Goal: Communication & Community: Share content

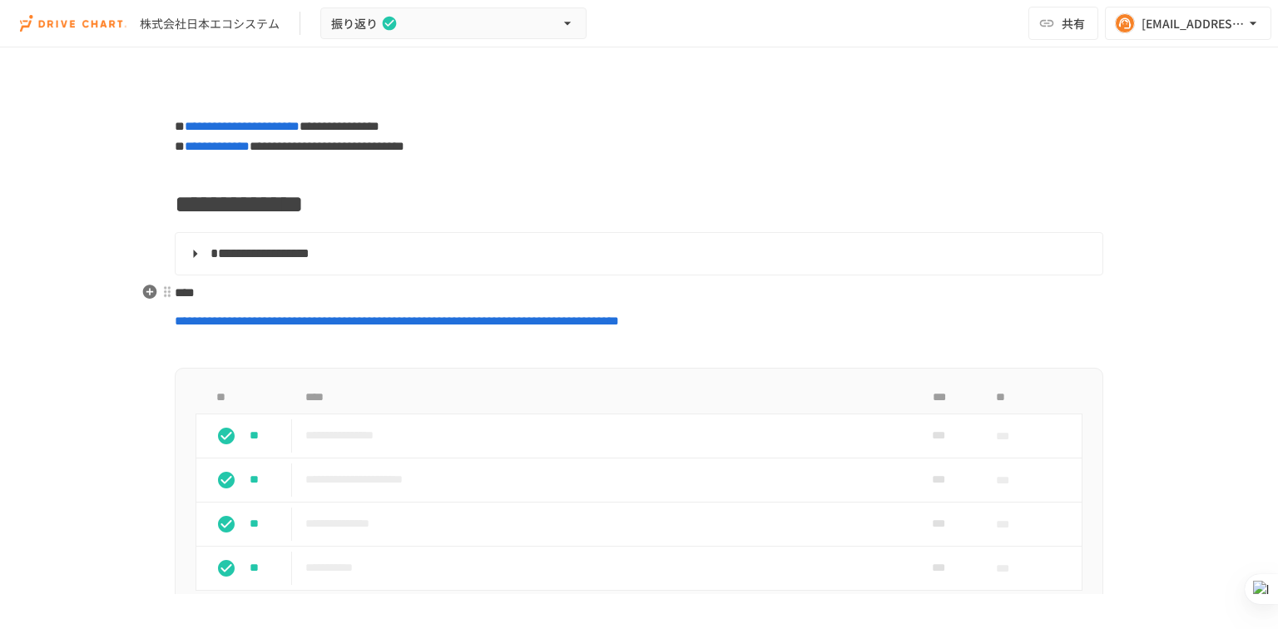
scroll to position [1560, 0]
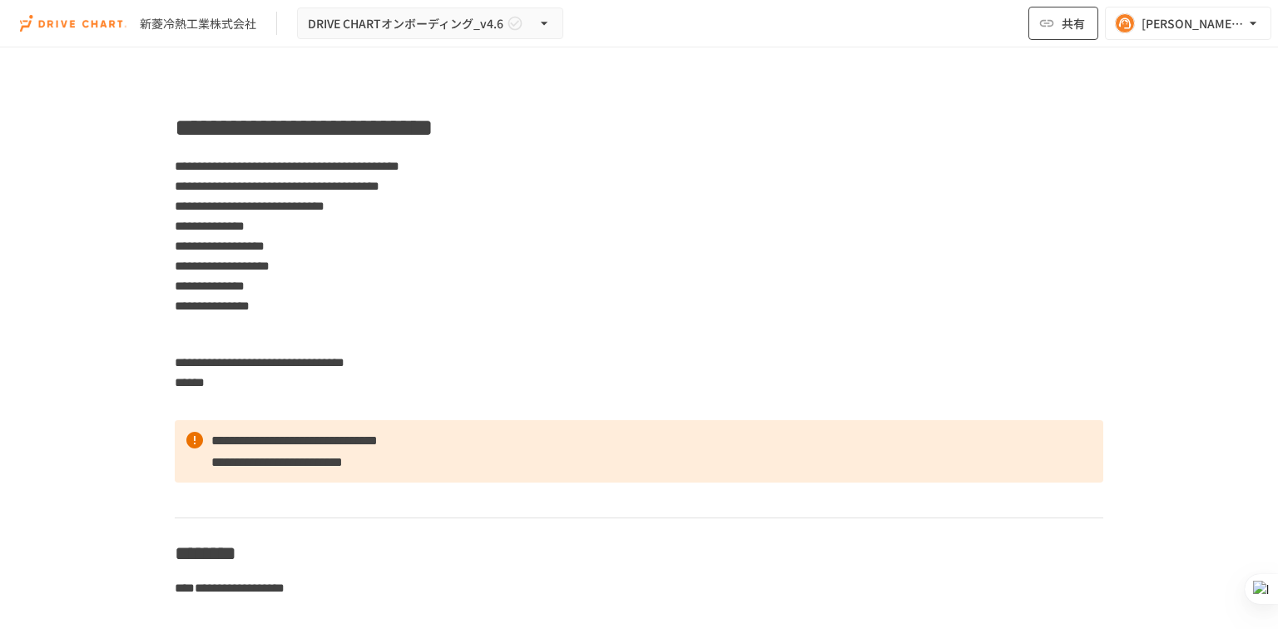
click at [1061, 19] on span "共有" at bounding box center [1072, 23] width 23 height 18
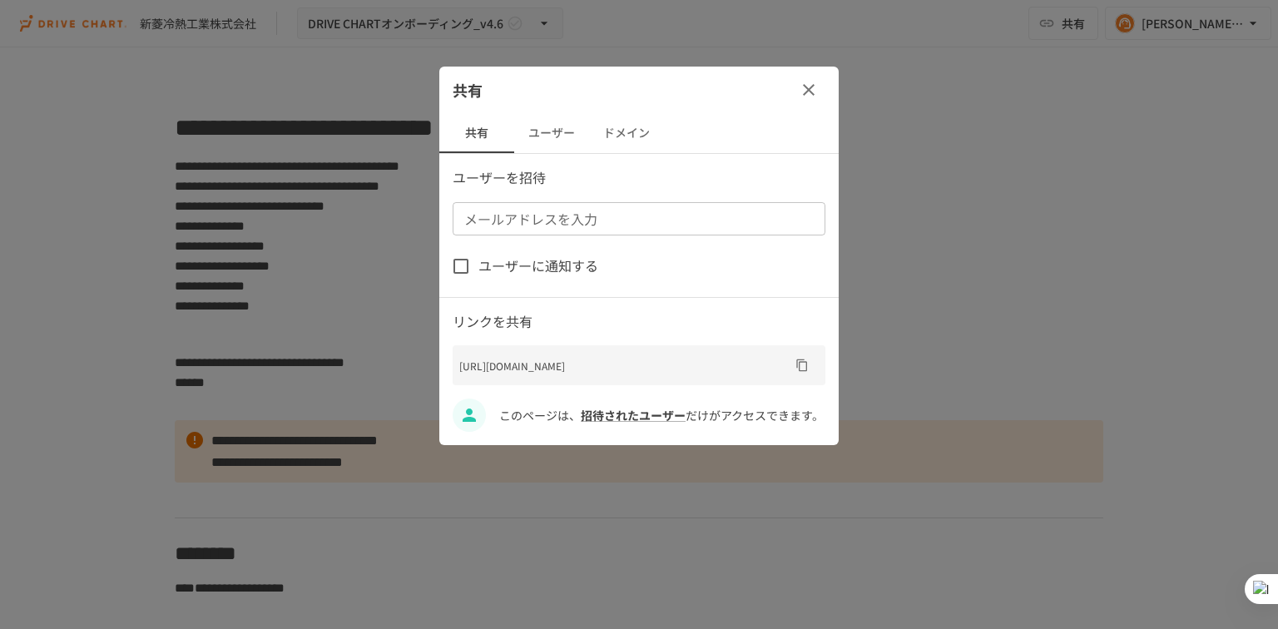
click at [538, 137] on button "ユーザー" at bounding box center [551, 133] width 75 height 40
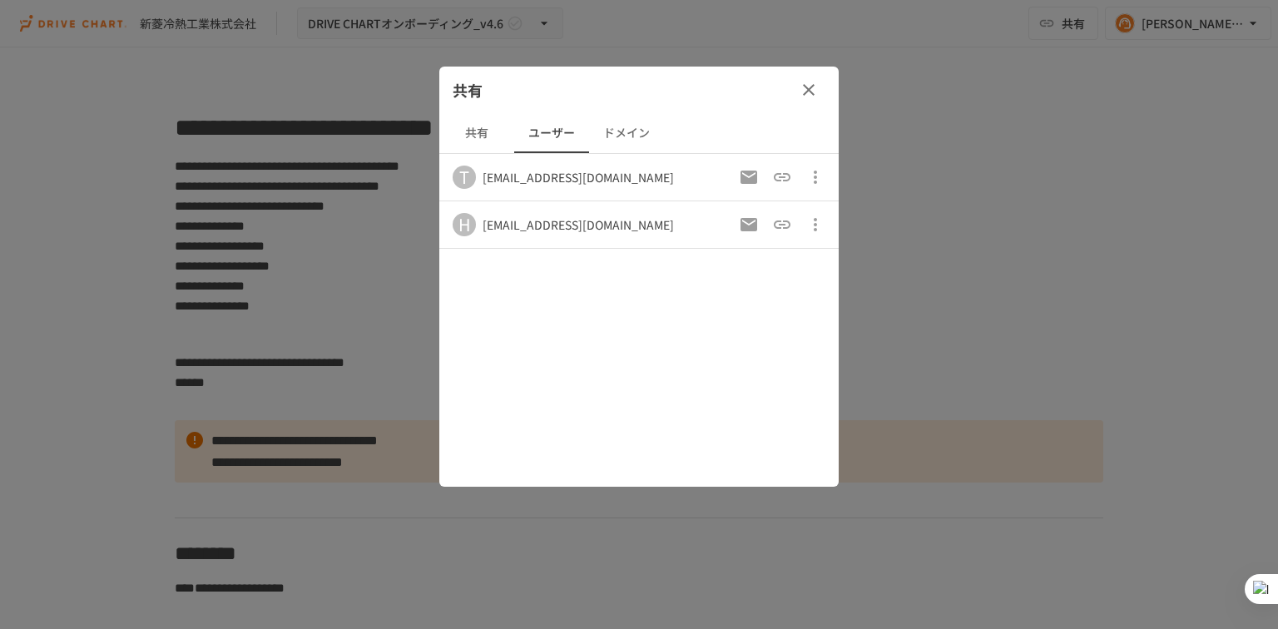
click at [469, 148] on button "共有" at bounding box center [476, 133] width 75 height 40
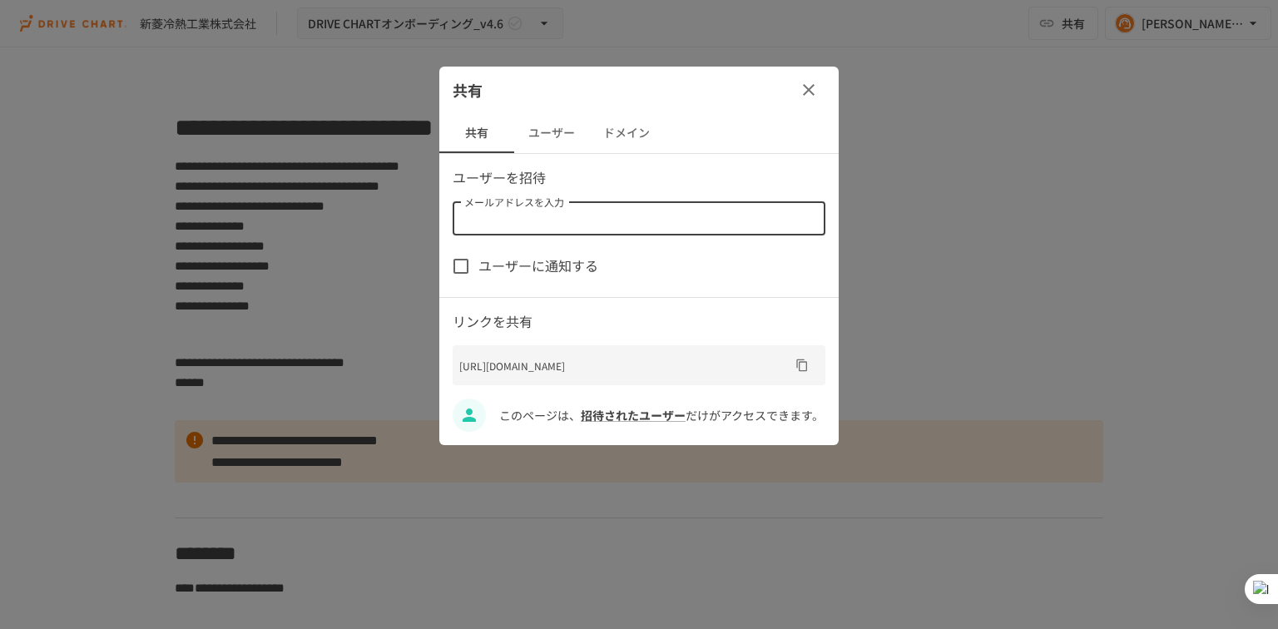
click at [556, 211] on div "メールアドレスを入力 メールアドレスを入力" at bounding box center [638, 218] width 373 height 33
click at [680, 227] on input "メールアドレスを入力" at bounding box center [637, 218] width 360 height 23
paste input "**********"
type input "**********"
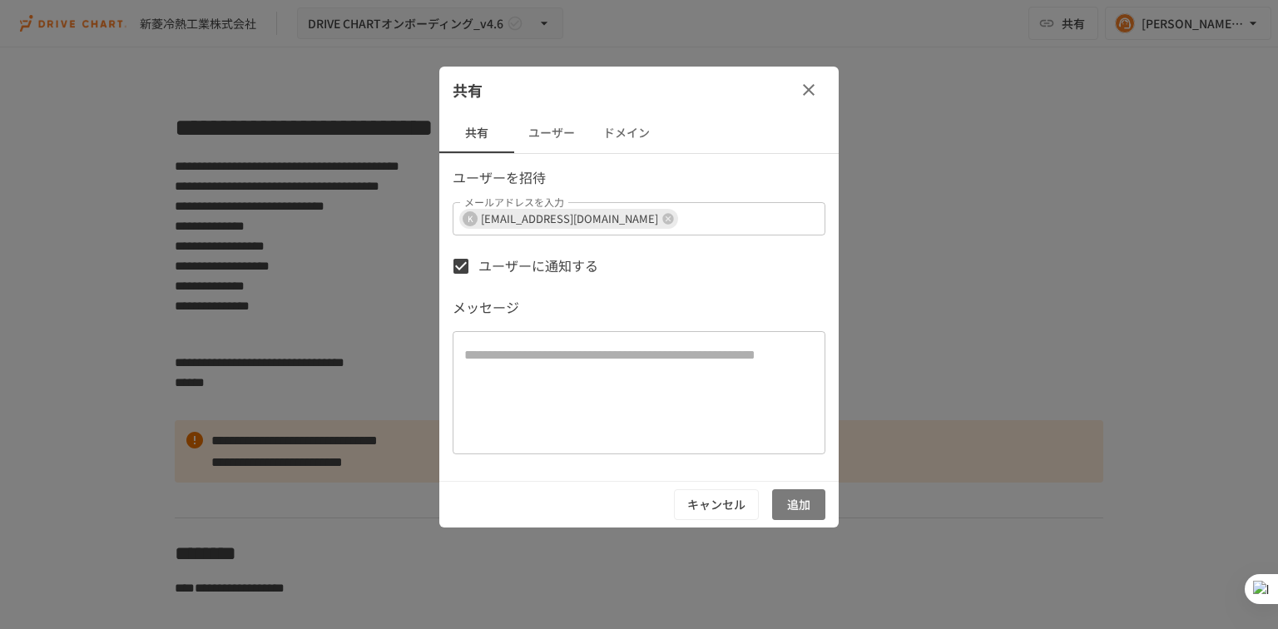
click at [795, 509] on button "追加" at bounding box center [798, 504] width 53 height 31
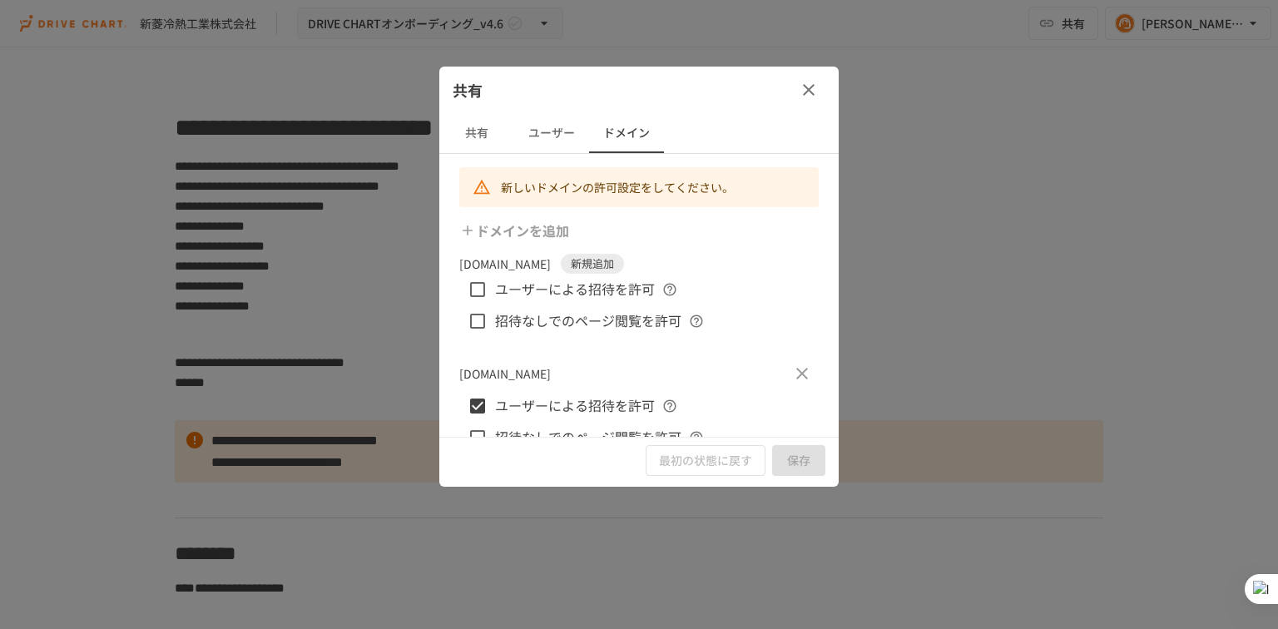
scroll to position [30, 0]
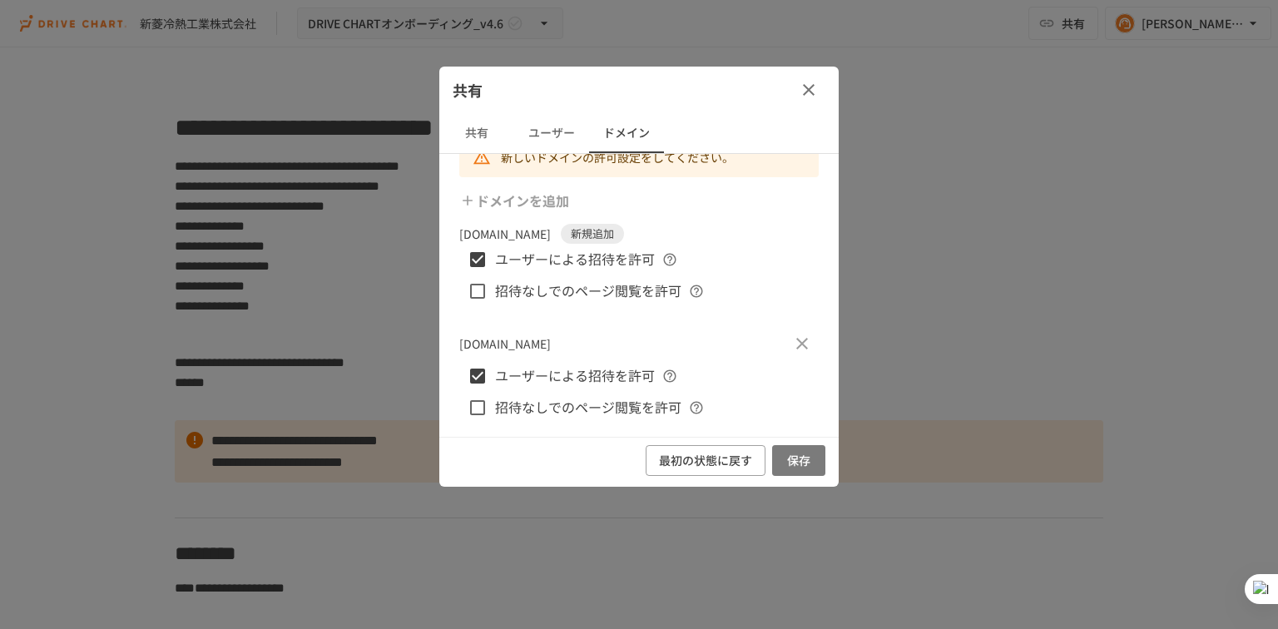
click at [806, 464] on button "保存" at bounding box center [798, 460] width 53 height 31
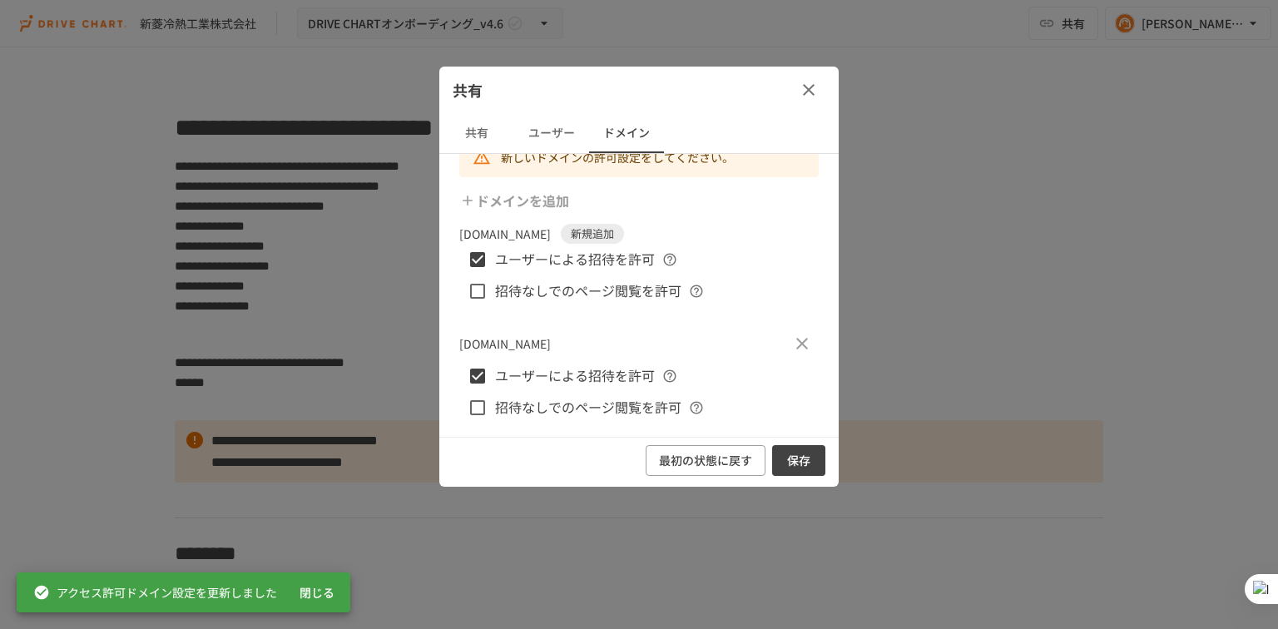
scroll to position [0, 0]
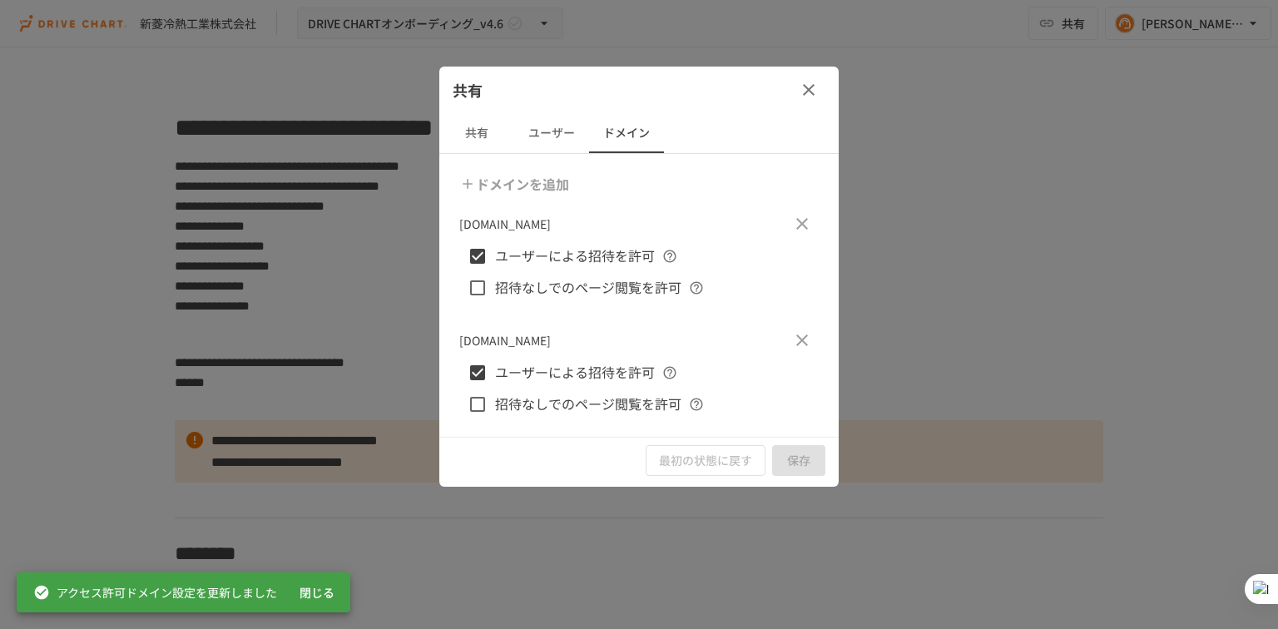
click at [526, 123] on button "ユーザー" at bounding box center [551, 133] width 75 height 40
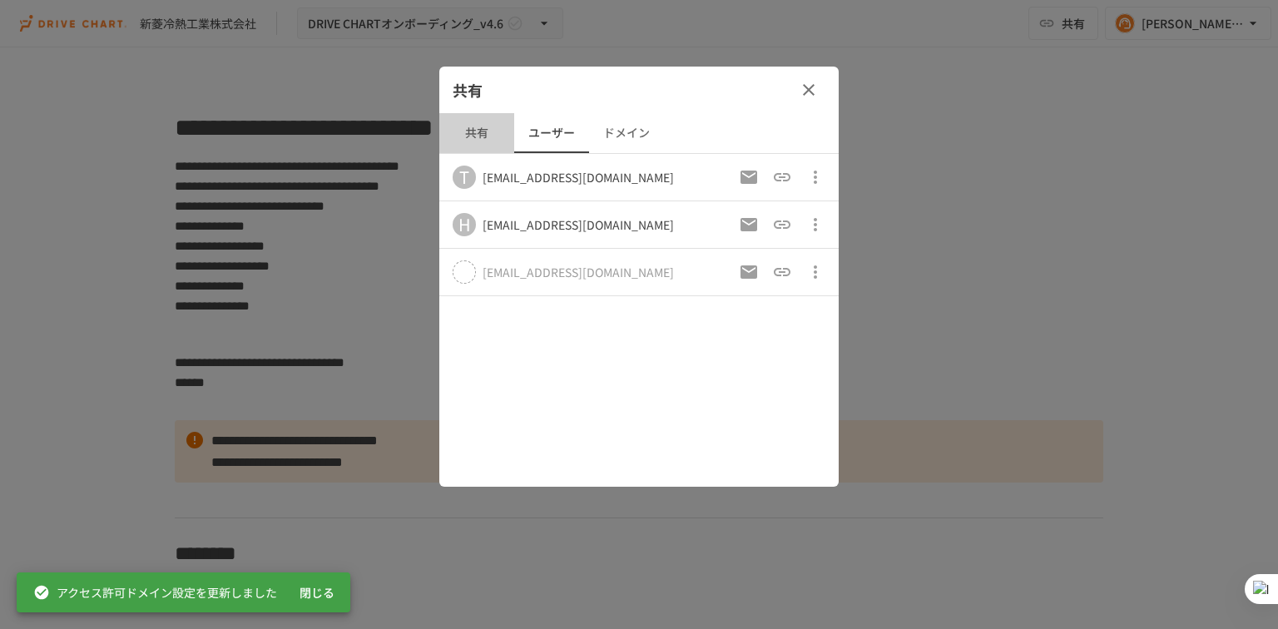
click at [479, 133] on button "共有" at bounding box center [476, 133] width 75 height 40
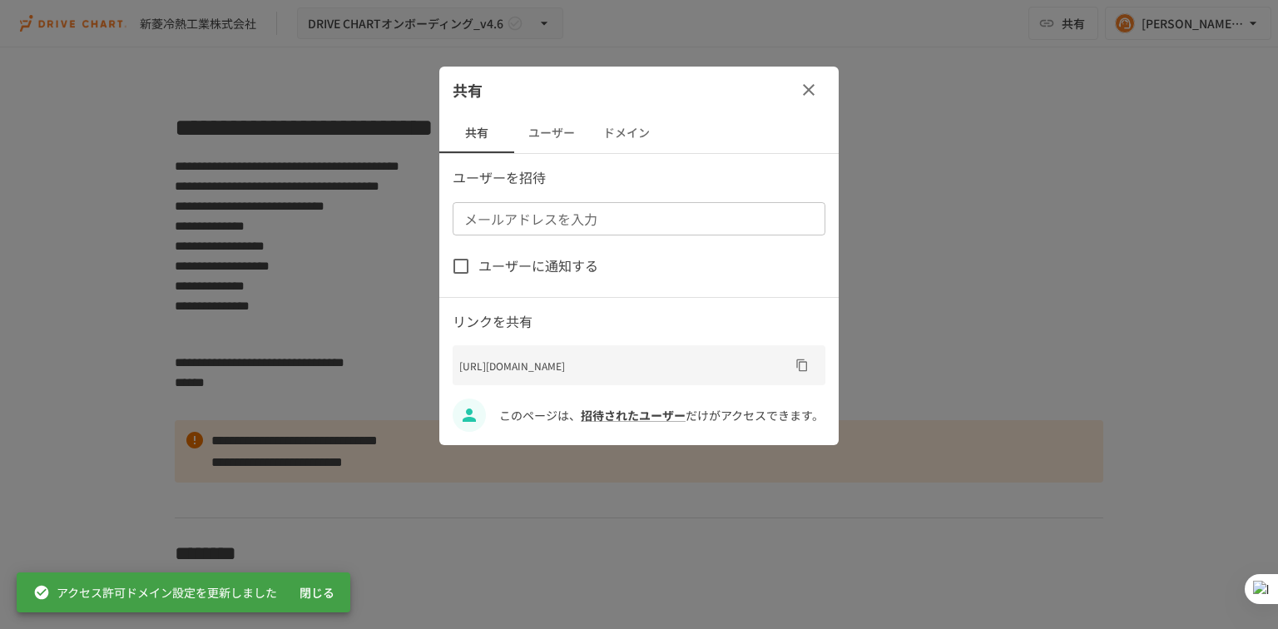
click at [822, 90] on button "button" at bounding box center [808, 89] width 33 height 33
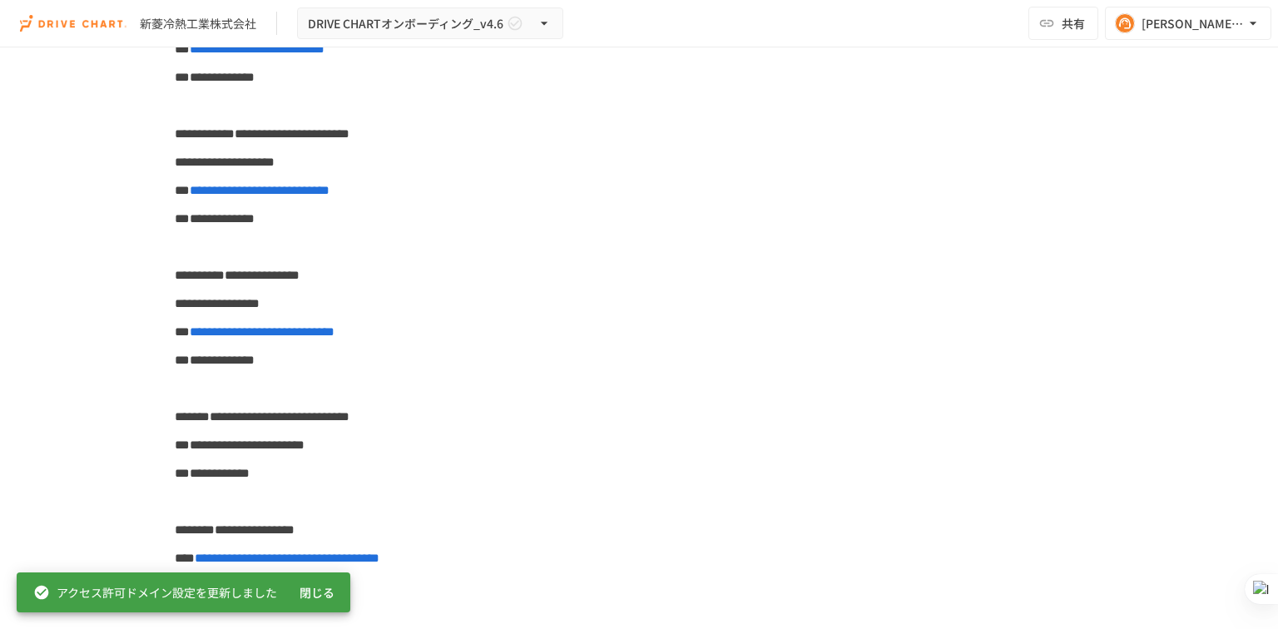
scroll to position [599, 0]
